Goal: Task Accomplishment & Management: Complete application form

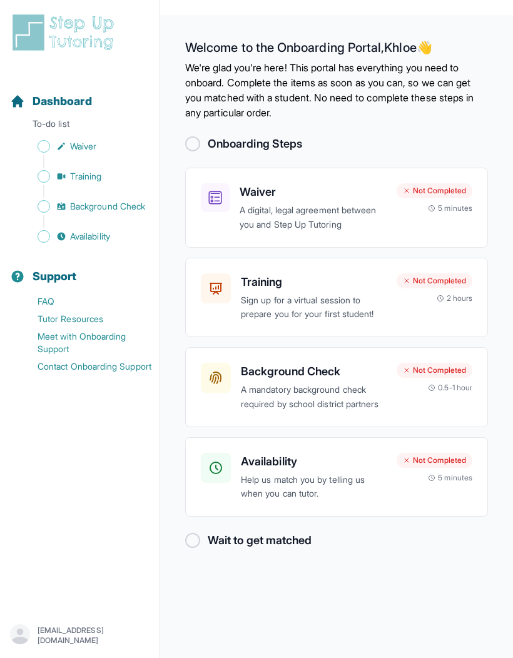
click at [371, 206] on p "A digital, legal agreement between you and Step Up Tutoring" at bounding box center [312, 217] width 147 height 29
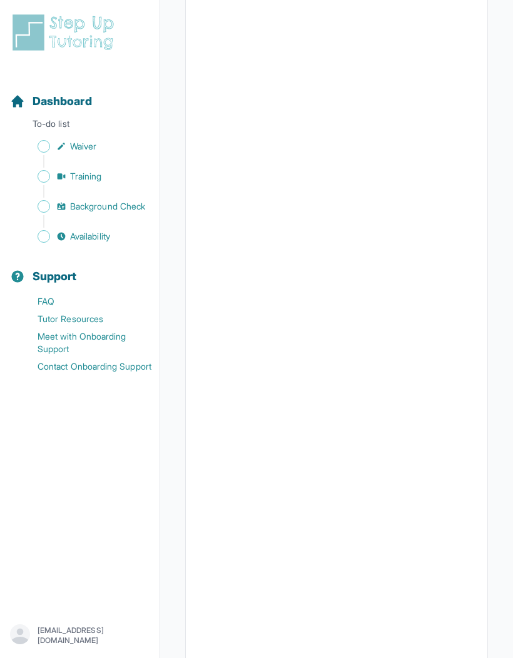
scroll to position [1305, 0]
click at [38, 148] on span "Sidebar" at bounding box center [44, 146] width 13 height 13
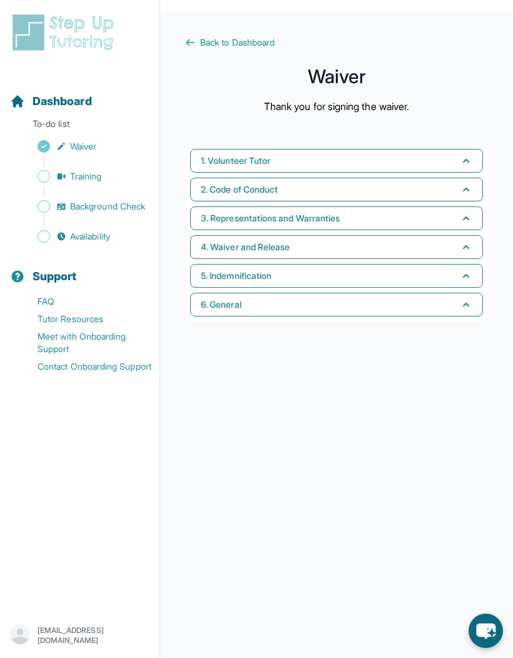
scroll to position [4, 0]
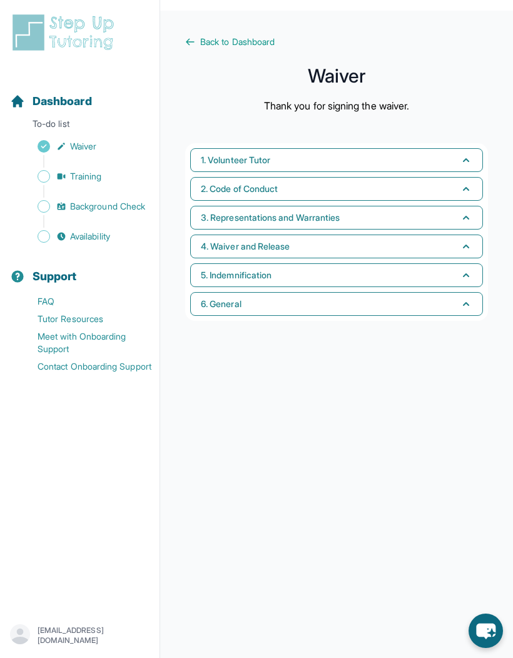
click at [184, 58] on main "Back to Dashboard Waiver Thank you for signing the waiver. 1. Volunteer Tutor 2…" at bounding box center [336, 340] width 353 height 658
click at [194, 36] on link "Back to Dashboard" at bounding box center [336, 42] width 303 height 13
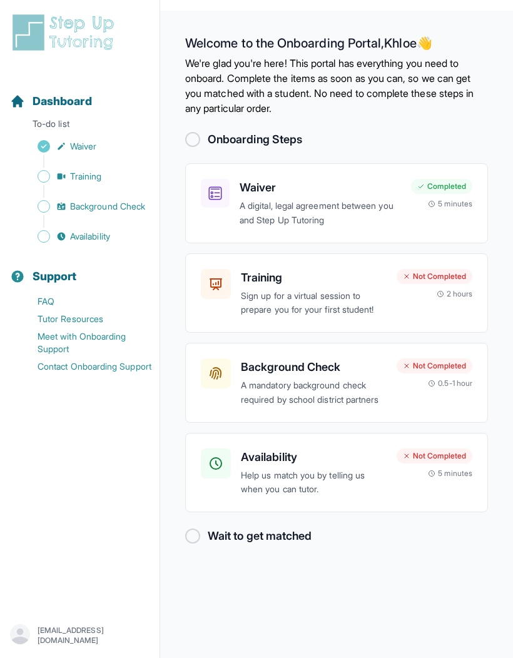
click at [407, 497] on div "Availability Help us match you by telling us when you can tutor. Not Completed …" at bounding box center [336, 472] width 271 height 49
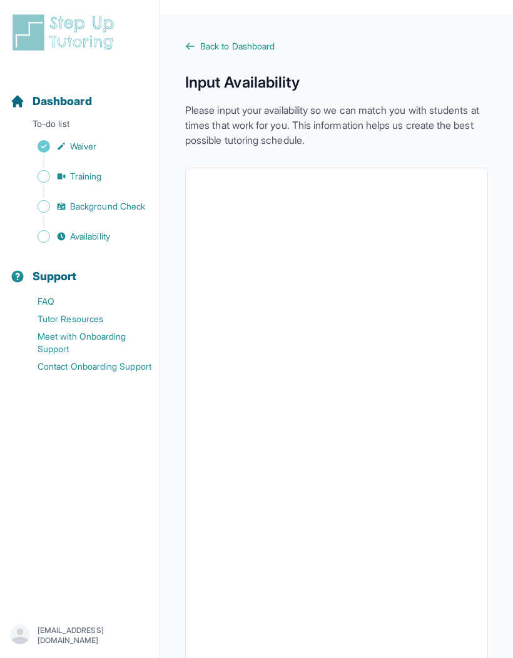
click at [254, 42] on span "Back to Dashboard" at bounding box center [237, 46] width 74 height 13
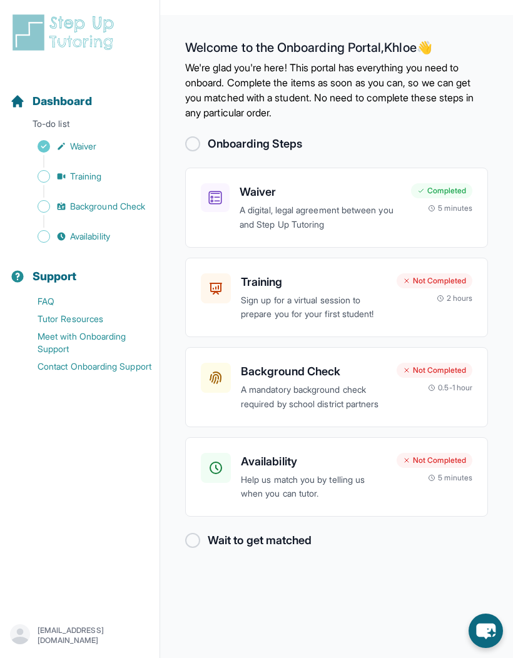
click at [426, 480] on div "Not Completed 5 minutes" at bounding box center [434, 468] width 76 height 30
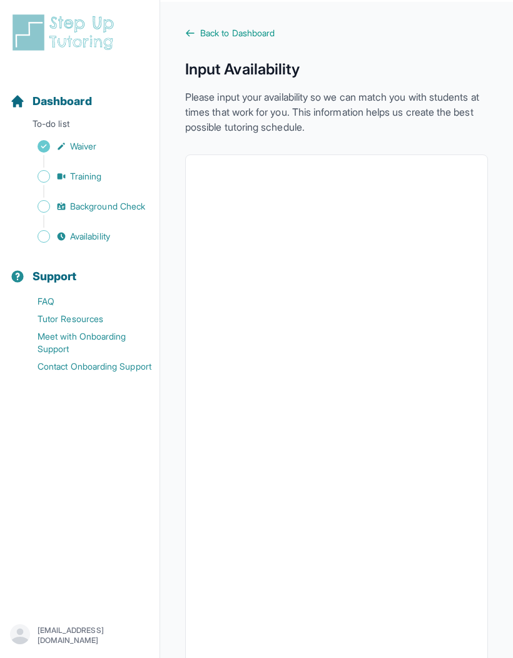
scroll to position [13, 0]
click at [466, 33] on link "Back to Dashboard" at bounding box center [336, 34] width 303 height 13
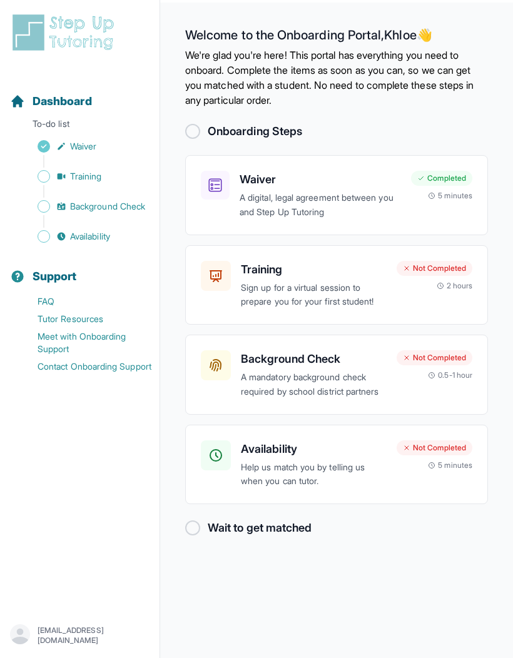
click at [486, 111] on main "Welcome to the Onboarding Portal, Khloe 👋 We're glad you're here! This portal h…" at bounding box center [336, 332] width 353 height 658
click at [462, 470] on div "5 minutes" at bounding box center [450, 465] width 44 height 10
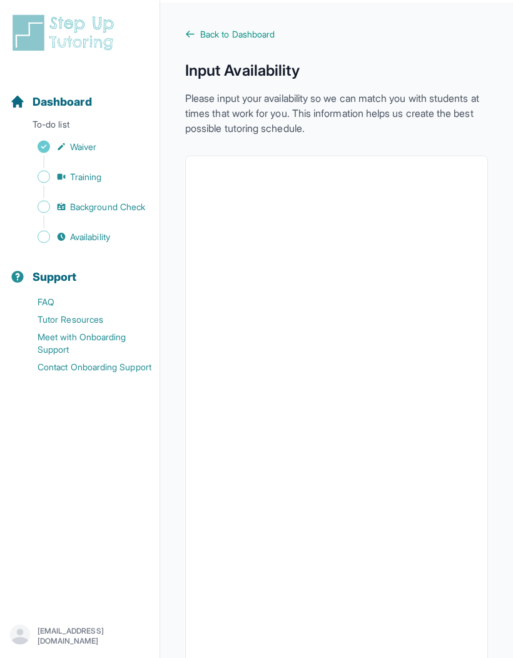
click at [477, 477] on div at bounding box center [336, 427] width 303 height 544
click at [217, 38] on span "Back to Dashboard" at bounding box center [237, 34] width 74 height 13
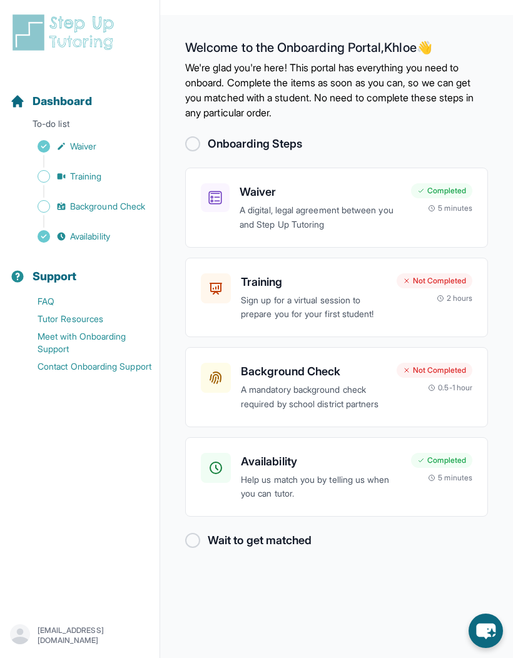
click at [362, 384] on p "A mandatory background check required by school district partners" at bounding box center [314, 397] width 146 height 29
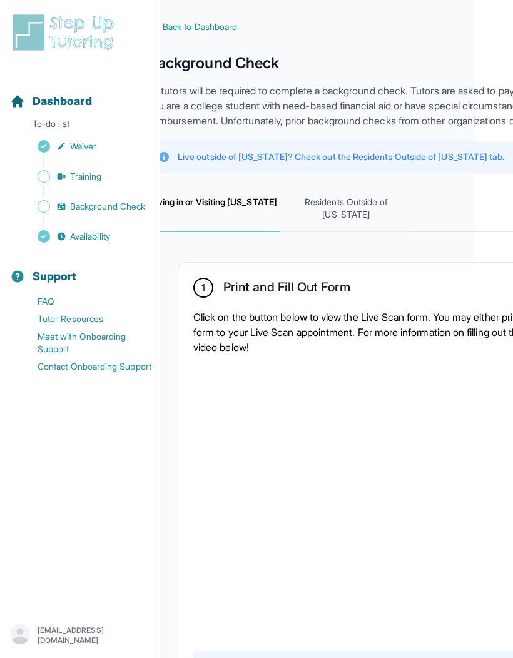
scroll to position [19, 37]
click at [373, 215] on span "Residents Outside of California" at bounding box center [347, 209] width 133 height 46
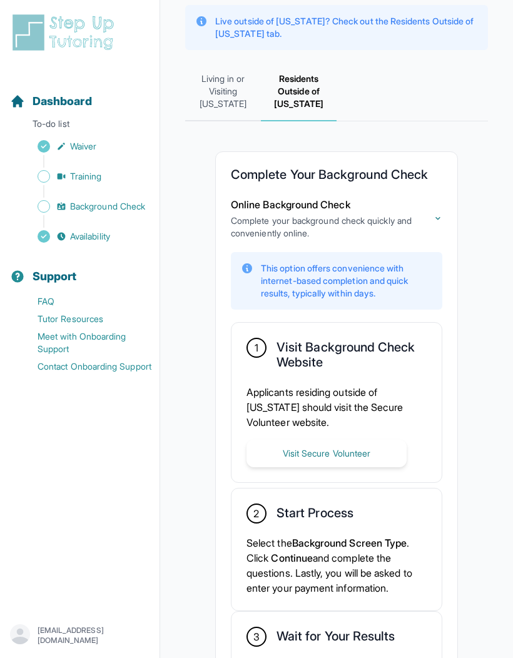
scroll to position [211, 0]
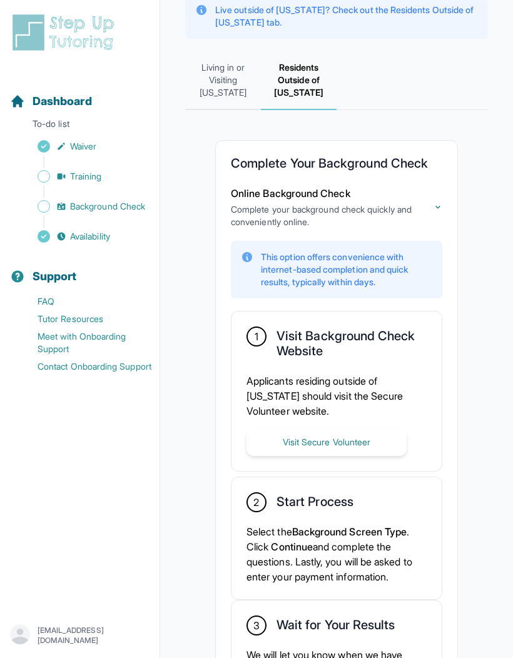
click at [379, 442] on button "Visit Secure Volunteer" at bounding box center [326, 442] width 160 height 28
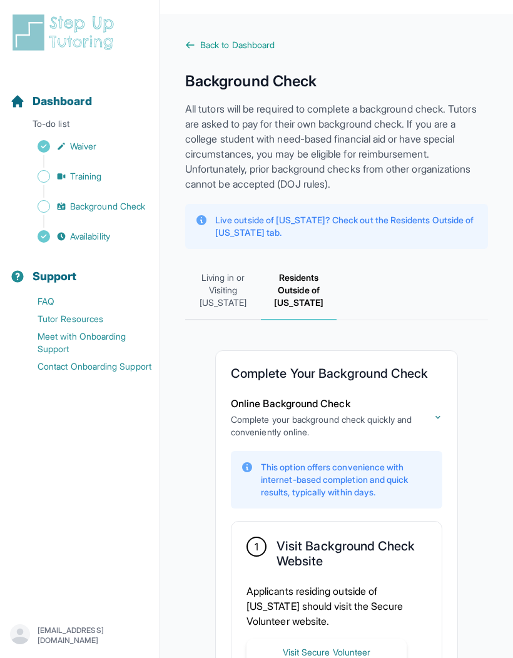
scroll to position [0, 0]
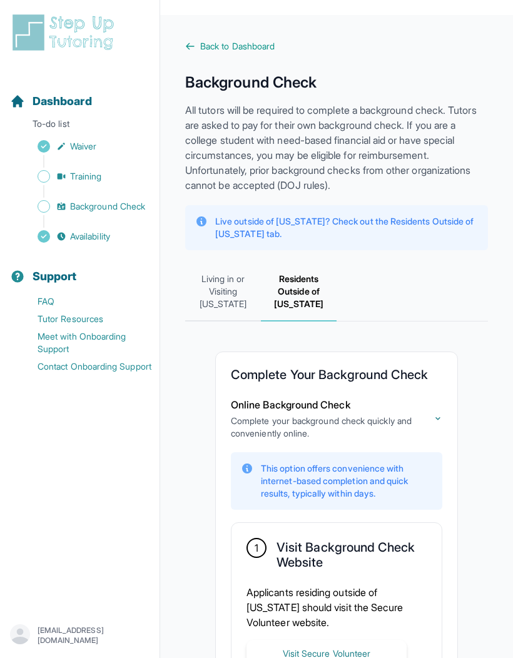
click at [94, 173] on span "Training" at bounding box center [86, 176] width 32 height 13
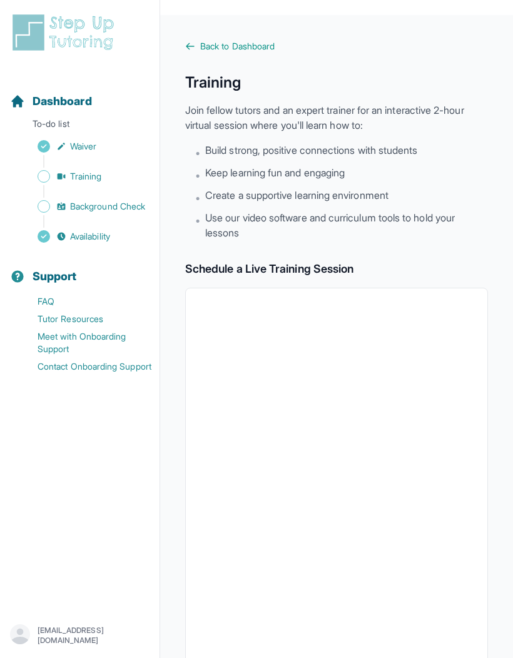
click at [242, 43] on span "Back to Dashboard" at bounding box center [237, 46] width 74 height 13
